Goal: Task Accomplishment & Management: Manage account settings

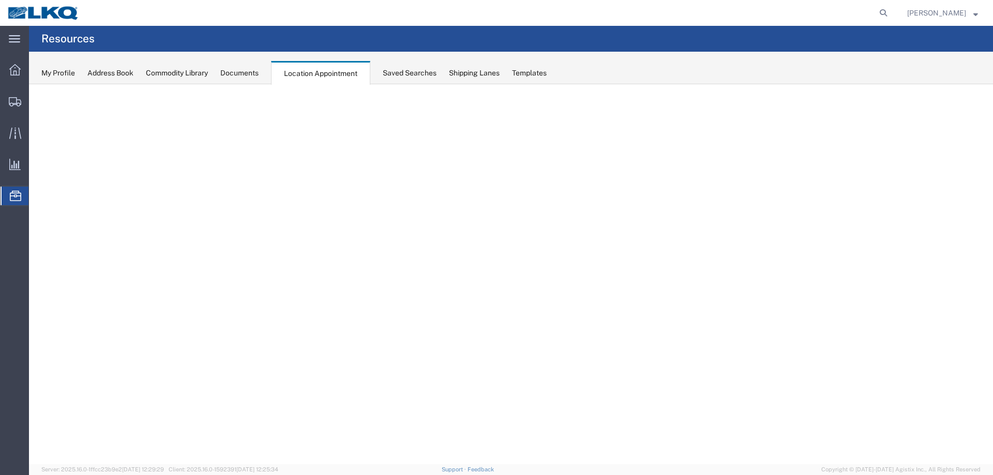
select select "27634"
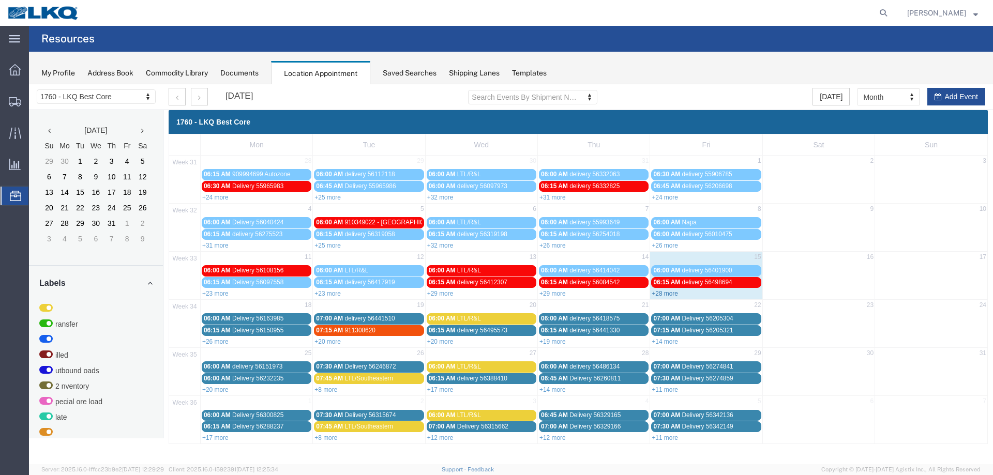
click at [670, 293] on link "+28 more" at bounding box center [665, 293] width 26 height 7
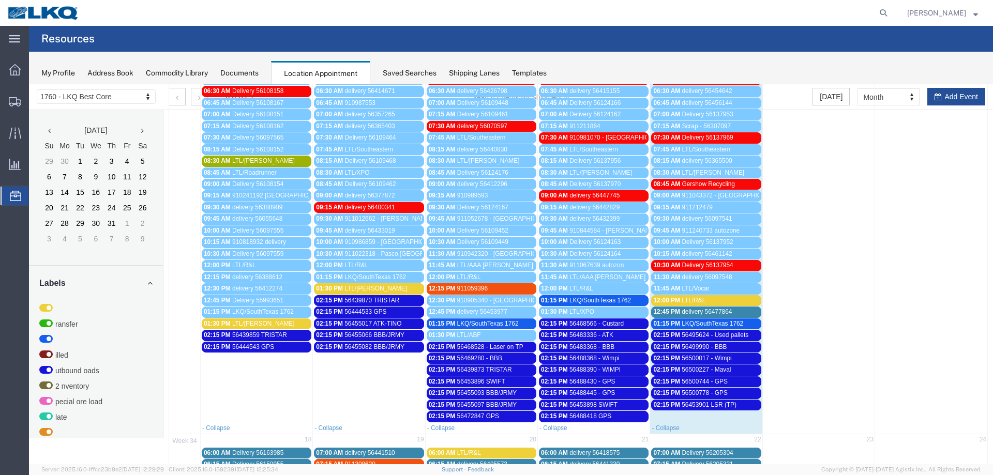
scroll to position [207, 0]
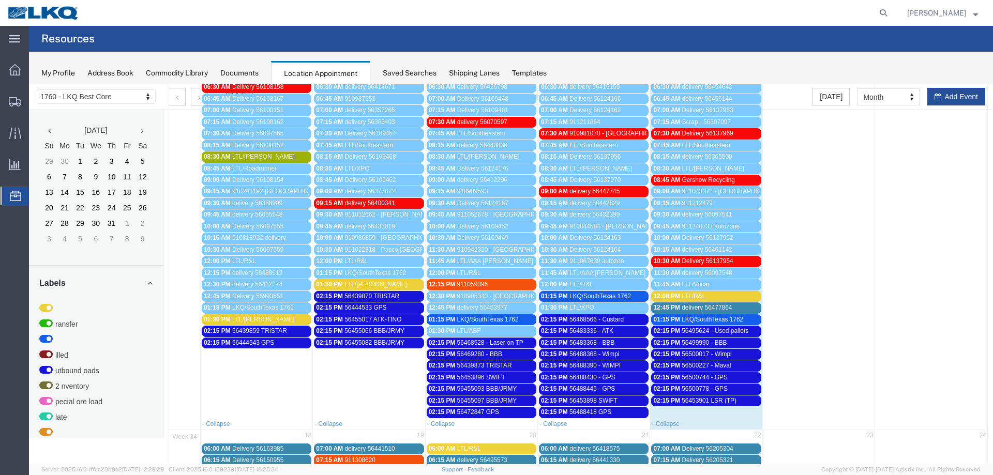
click at [670, 298] on span "12:00 PM" at bounding box center [666, 296] width 27 height 7
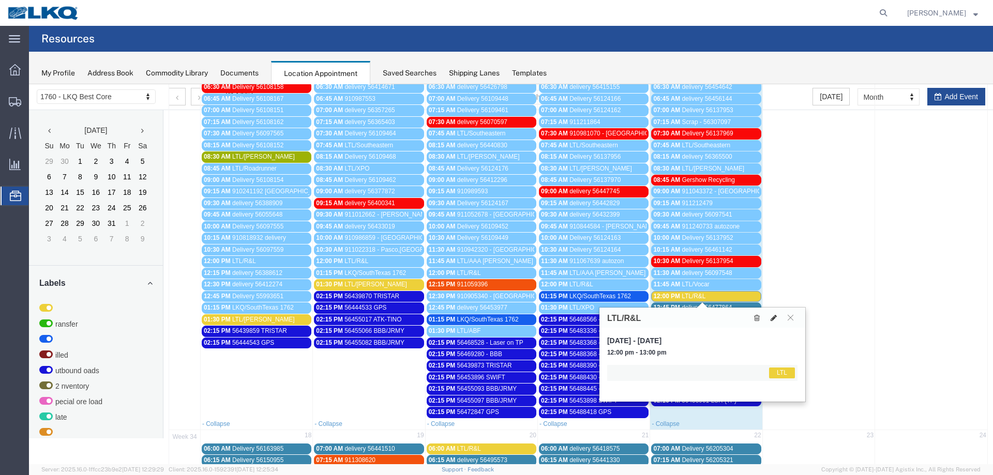
click at [774, 318] on icon at bounding box center [774, 317] width 6 height 7
select select "1"
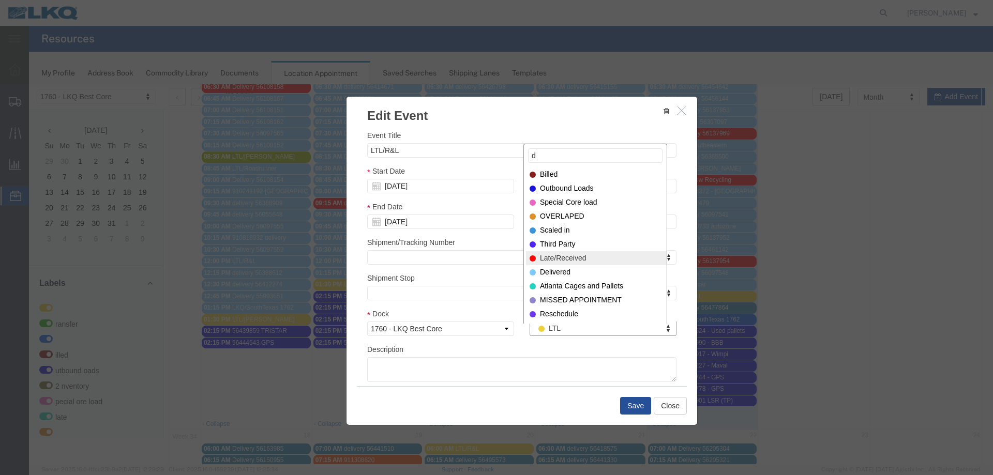
type input "d"
select select "40"
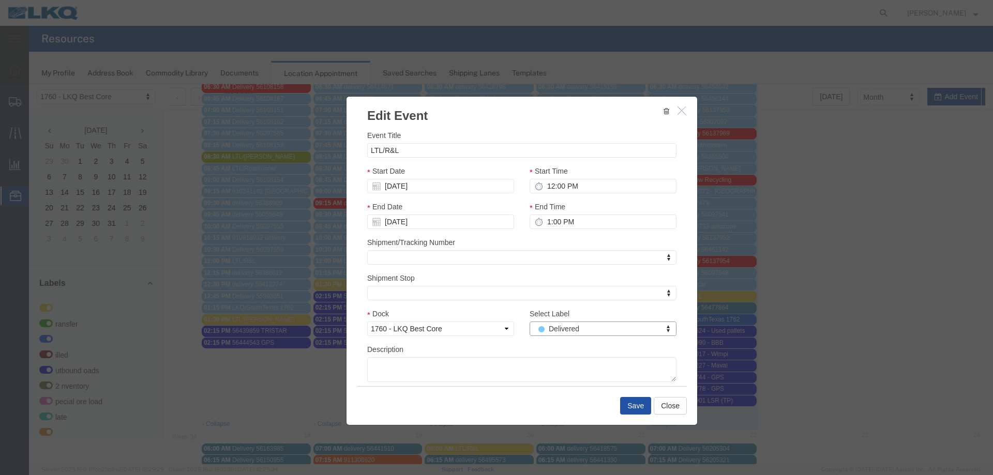
click at [627, 403] on button "Save" at bounding box center [635, 406] width 31 height 18
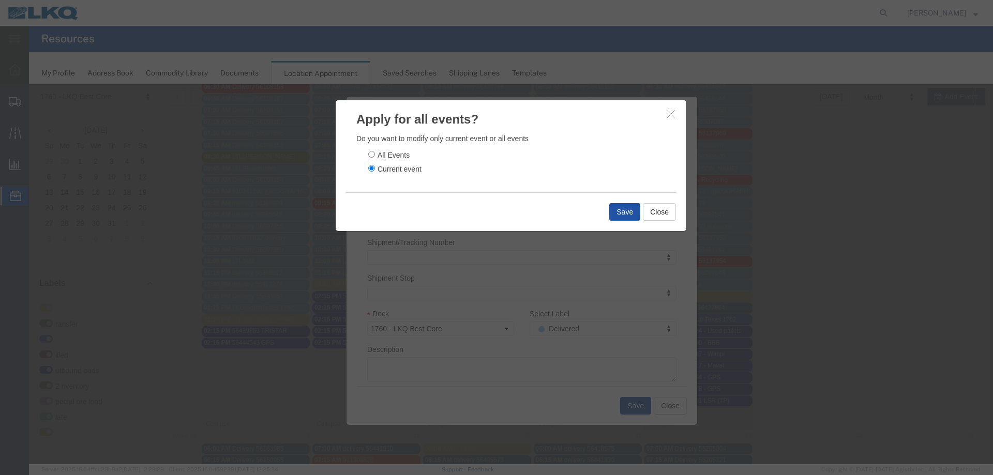
click at [618, 204] on button "Save" at bounding box center [624, 212] width 31 height 18
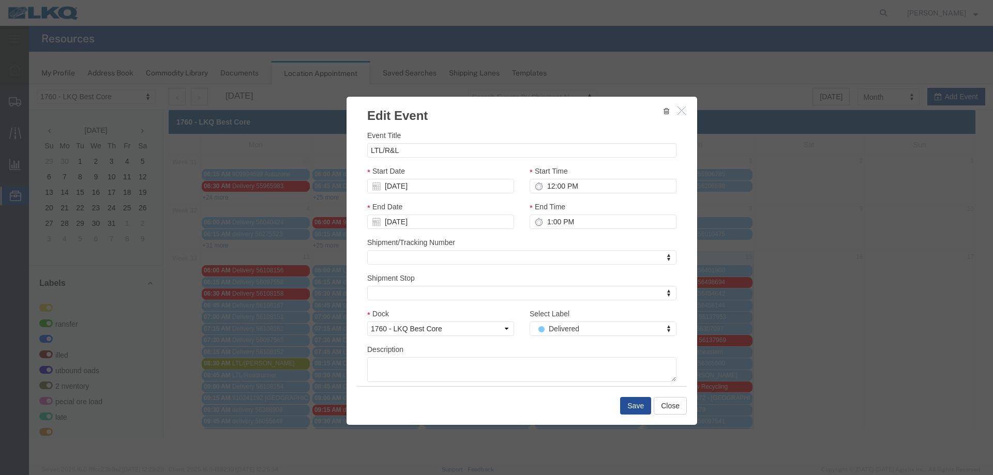
scroll to position [0, 0]
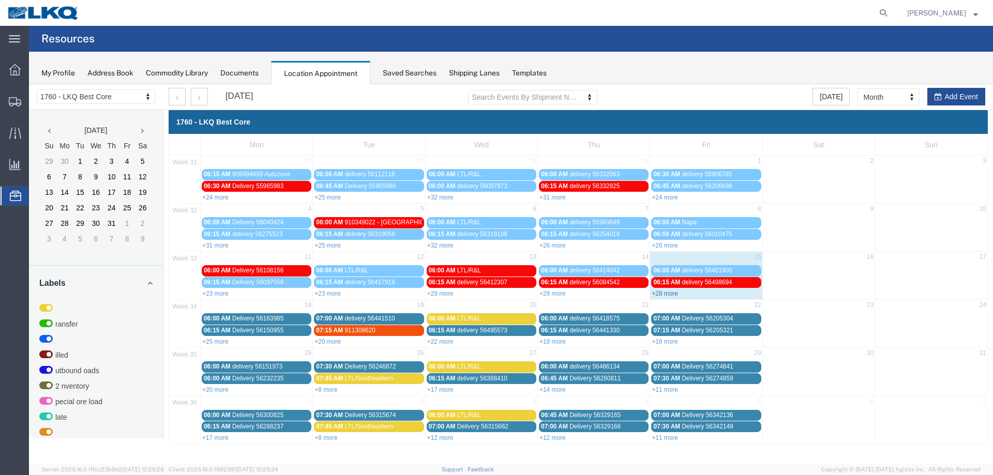
click at [672, 293] on link "+28 more" at bounding box center [665, 293] width 26 height 7
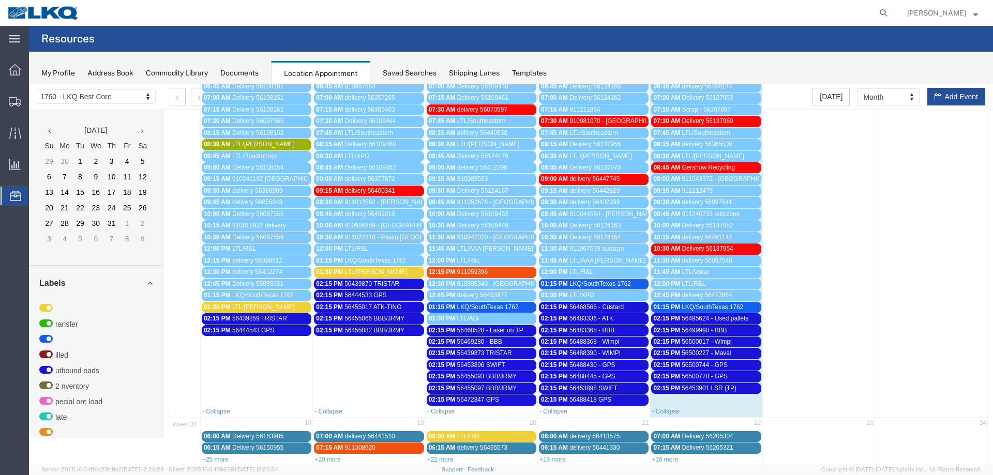
scroll to position [310, 0]
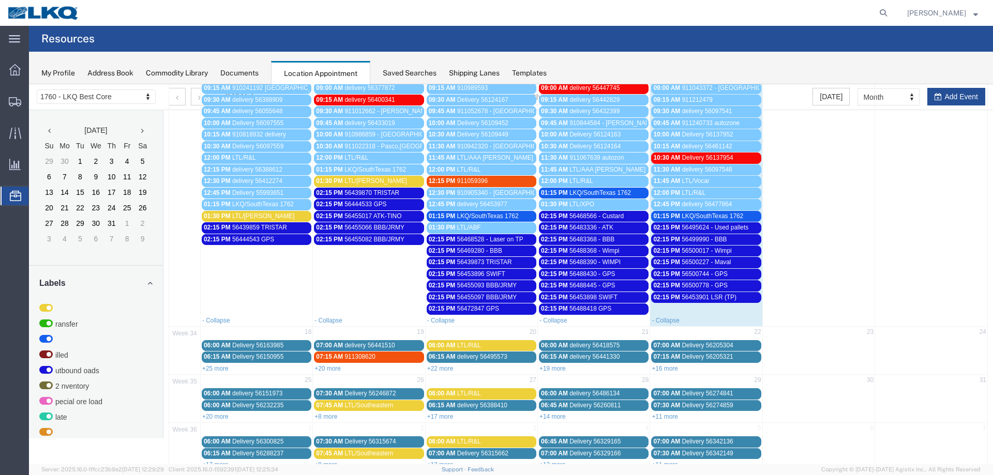
click at [725, 275] on div "02:15 PM 56500744 - GPS" at bounding box center [706, 275] width 106 height 8
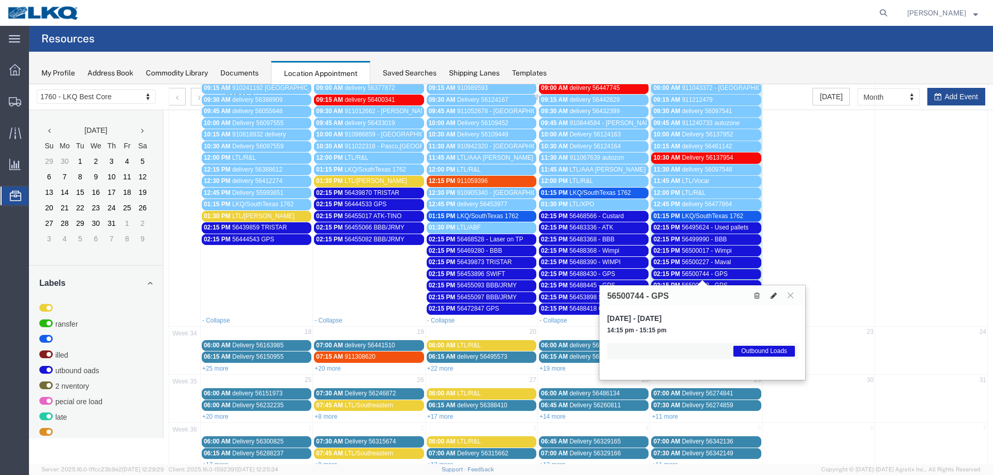
click at [776, 296] on icon at bounding box center [774, 295] width 6 height 7
select select "1"
select select "80"
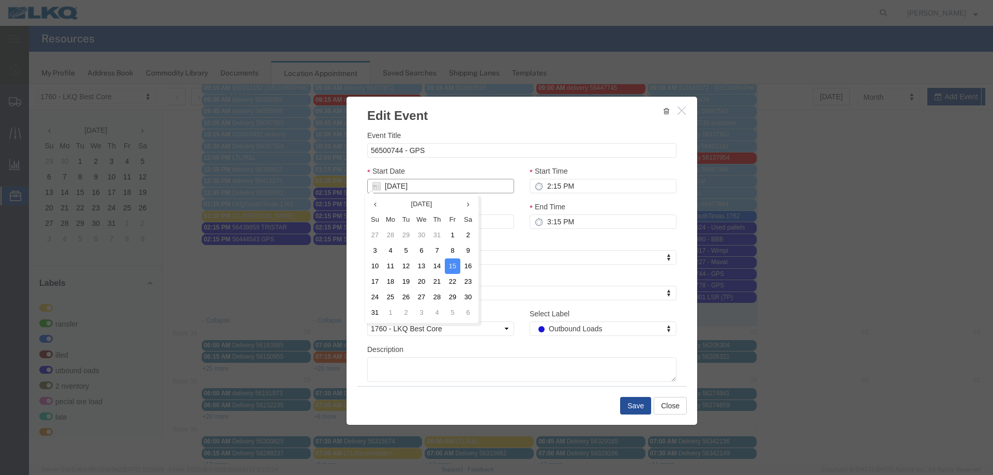
click at [450, 184] on input "[DATE]" at bounding box center [440, 186] width 147 height 14
drag, startPoint x: 392, startPoint y: 282, endPoint x: 398, endPoint y: 278, distance: 7.8
click at [391, 282] on td "18" at bounding box center [391, 282] width 16 height 16
click at [626, 408] on button "Save" at bounding box center [635, 406] width 31 height 18
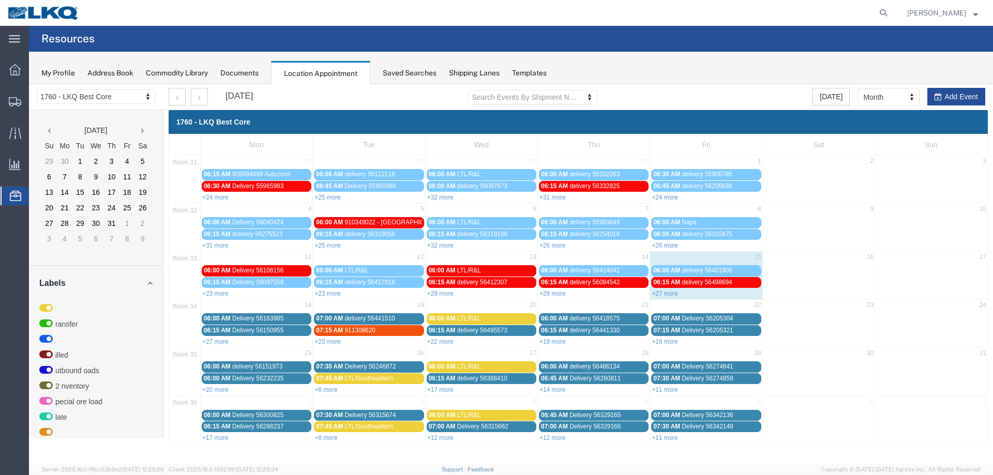
scroll to position [0, 0]
click at [673, 294] on link "+27 more" at bounding box center [665, 293] width 26 height 7
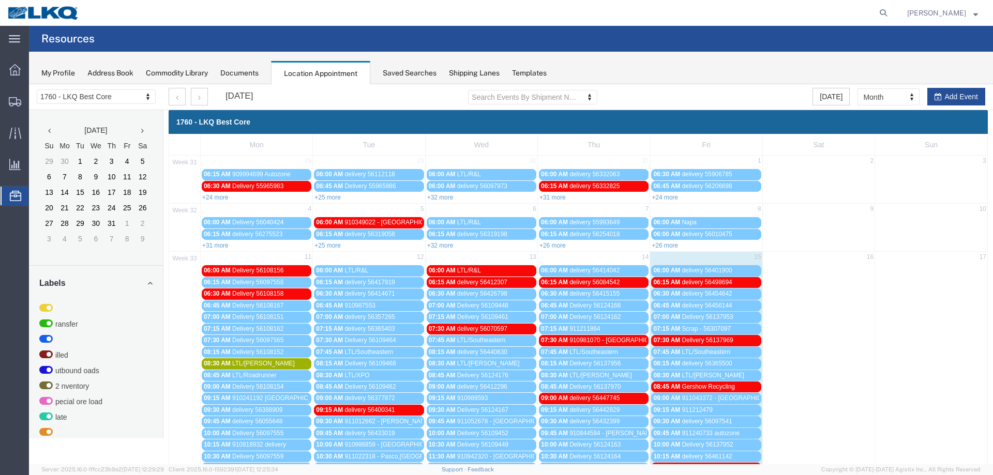
scroll to position [259, 0]
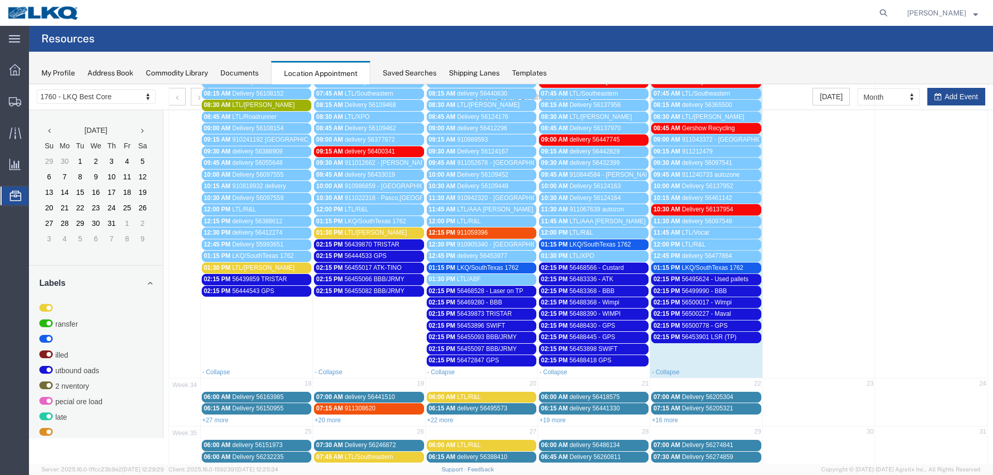
click at [704, 325] on span "56500778 - GPS" at bounding box center [705, 325] width 46 height 7
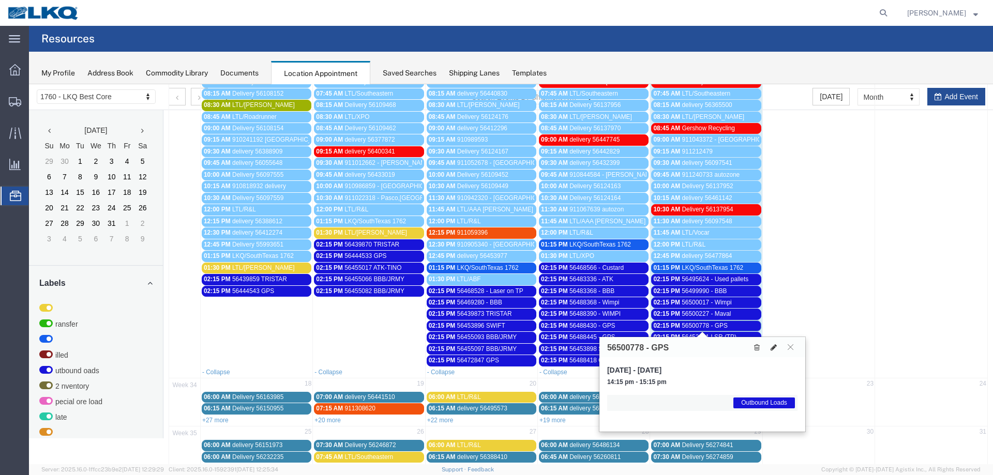
click at [771, 347] on icon at bounding box center [774, 347] width 6 height 7
select select "1"
select select "80"
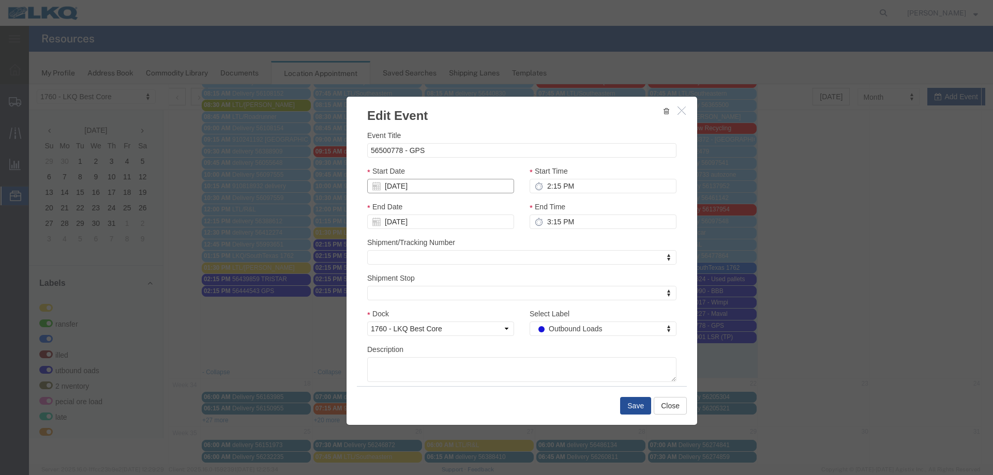
click at [440, 186] on input "[DATE]" at bounding box center [440, 186] width 147 height 14
click at [387, 280] on td "18" at bounding box center [391, 282] width 16 height 16
click at [637, 403] on button "Save" at bounding box center [635, 406] width 31 height 18
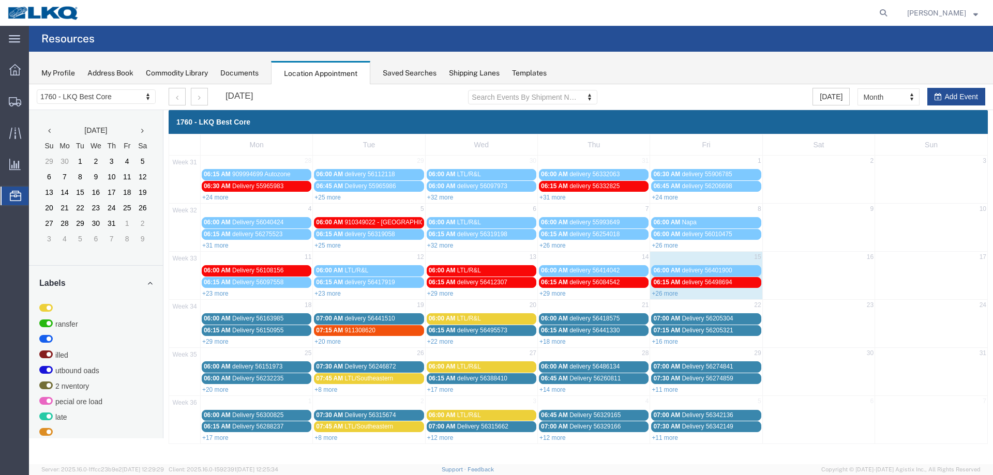
scroll to position [0, 0]
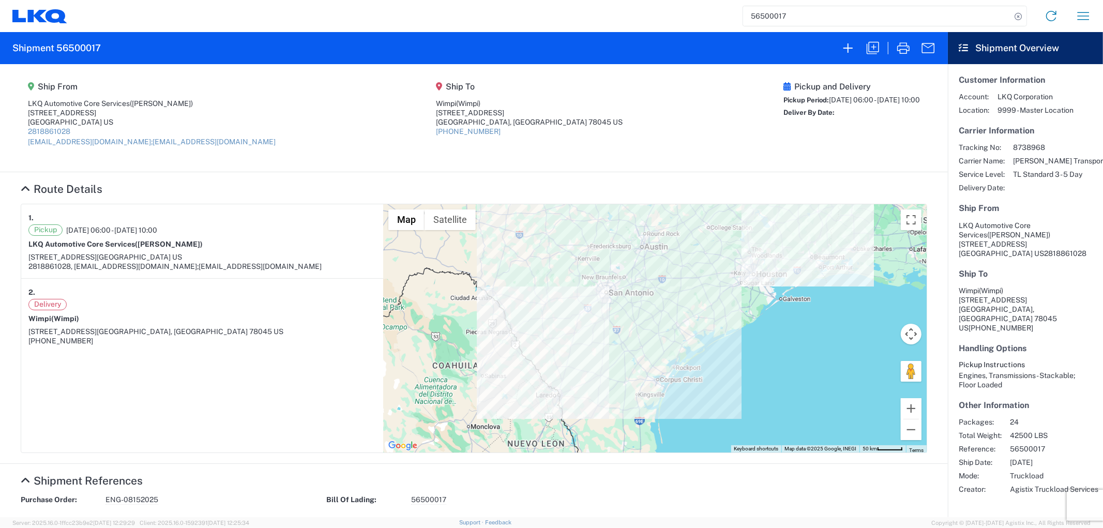
click at [816, 13] on input "56500017" at bounding box center [877, 16] width 268 height 20
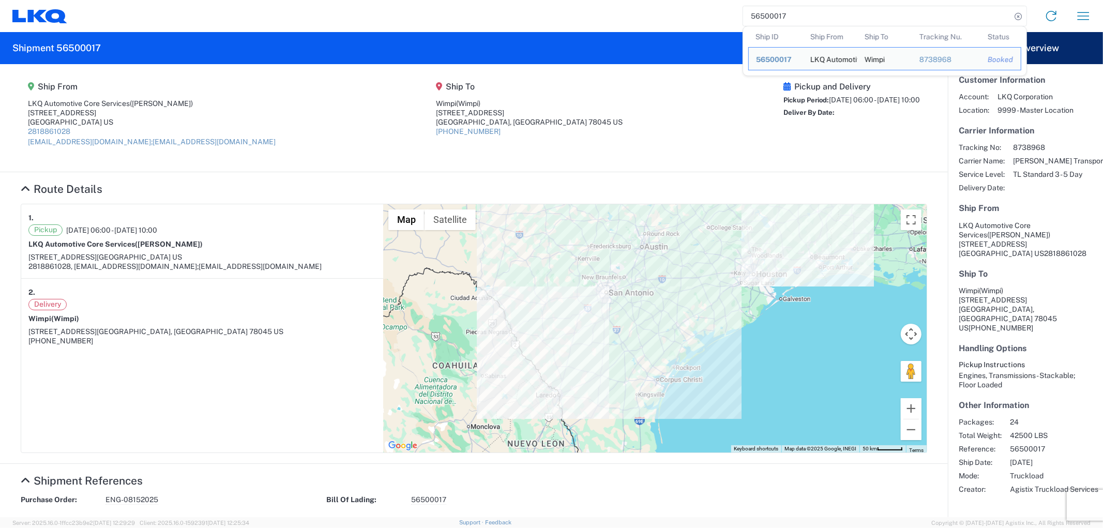
drag, startPoint x: 816, startPoint y: 13, endPoint x: 696, endPoint y: 16, distance: 119.5
click at [697, 16] on div "56500017 Ship ID Ship From Ship To Tracking Nu. Status Ship ID 56500017 Ship Fr…" at bounding box center [583, 16] width 1032 height 25
